Goal: Task Accomplishment & Management: Manage account settings

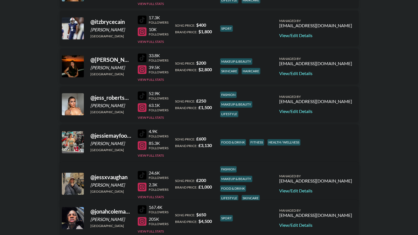
scroll to position [679, 0]
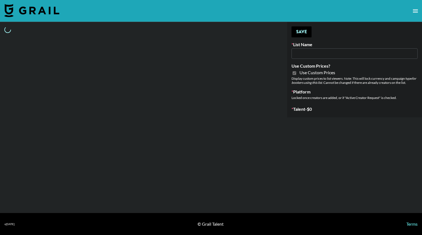
type input "Earth Cure ([DATE])"
checkbox input "true"
select select "Brand"
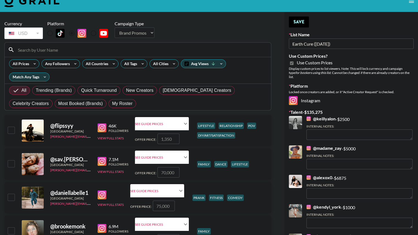
scroll to position [12, 0]
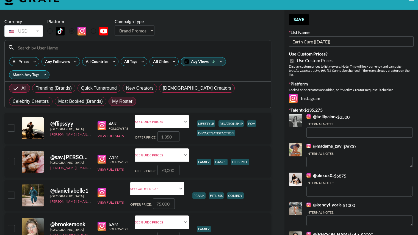
click at [112, 101] on span "My Roster" at bounding box center [122, 101] width 20 height 7
click at [112, 101] on input "My Roster" at bounding box center [112, 101] width 0 height 0
radio input "true"
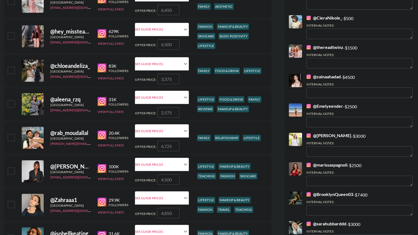
scroll to position [376, 0]
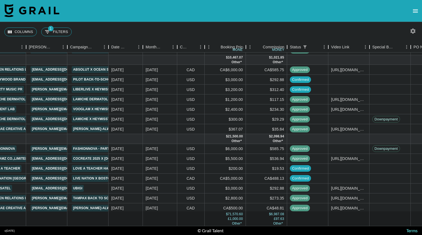
scroll to position [220, 198]
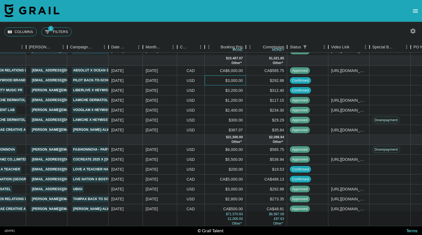
click at [233, 77] on div "$3,000.00" at bounding box center [225, 81] width 41 height 10
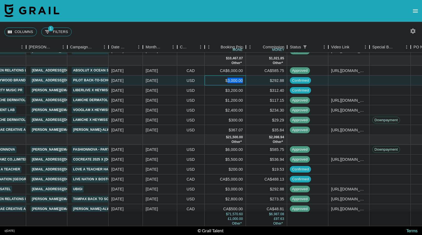
click at [233, 77] on div "$3,000.00" at bounding box center [225, 81] width 41 height 10
type input "3"
type input "500"
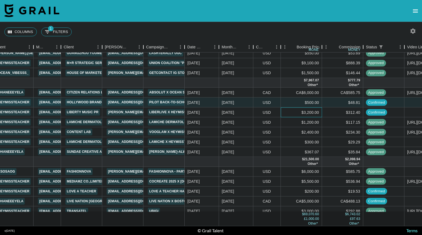
scroll to position [197, 122]
